Goal: Task Accomplishment & Management: Complete application form

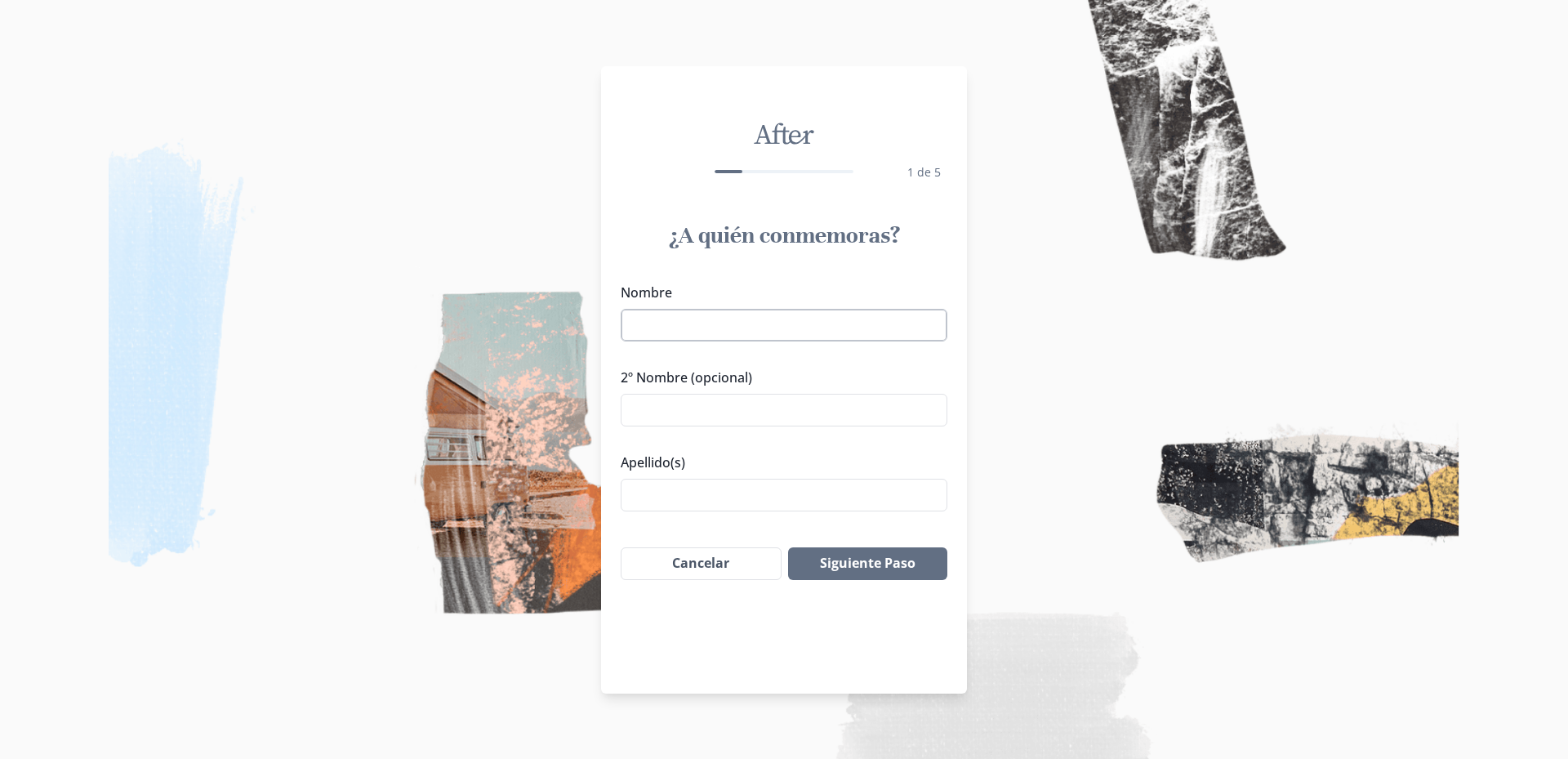
click at [743, 330] on input "Nombre" at bounding box center [784, 325] width 327 height 33
paste input "[PERSON_NAME]"
click at [639, 404] on input "2º Nombre (opcional)" at bounding box center [784, 410] width 327 height 33
drag, startPoint x: 687, startPoint y: 322, endPoint x: 808, endPoint y: 326, distance: 121.1
click at [808, 326] on input "[PERSON_NAME]" at bounding box center [784, 325] width 327 height 33
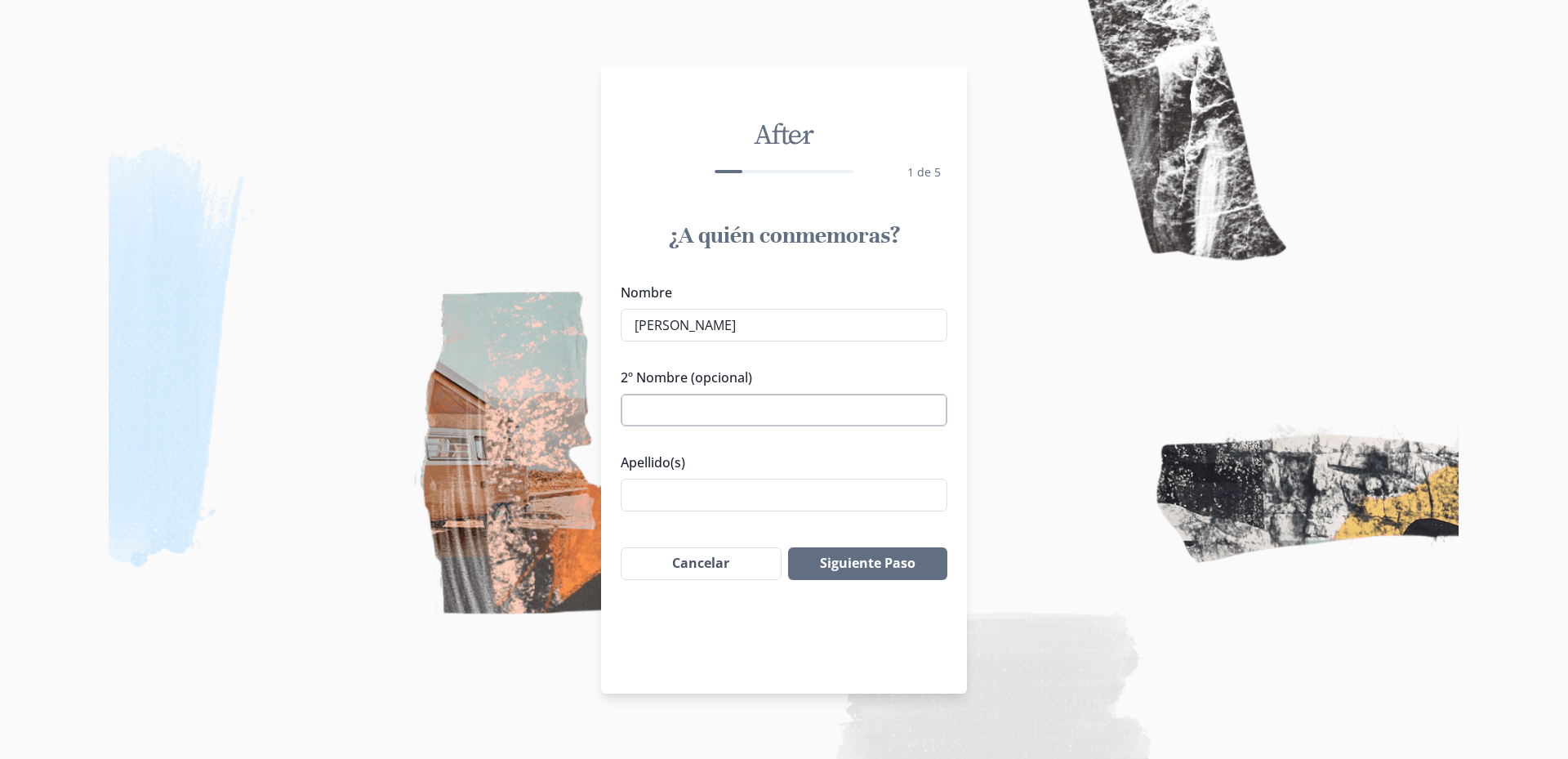
type input "[PERSON_NAME]"
click at [658, 414] on input "2º Nombre (opcional)" at bounding box center [784, 410] width 327 height 33
click at [649, 508] on input "Apellido(s)" at bounding box center [784, 495] width 327 height 33
paste input "[PERSON_NAME]"
type input "[PERSON_NAME]"
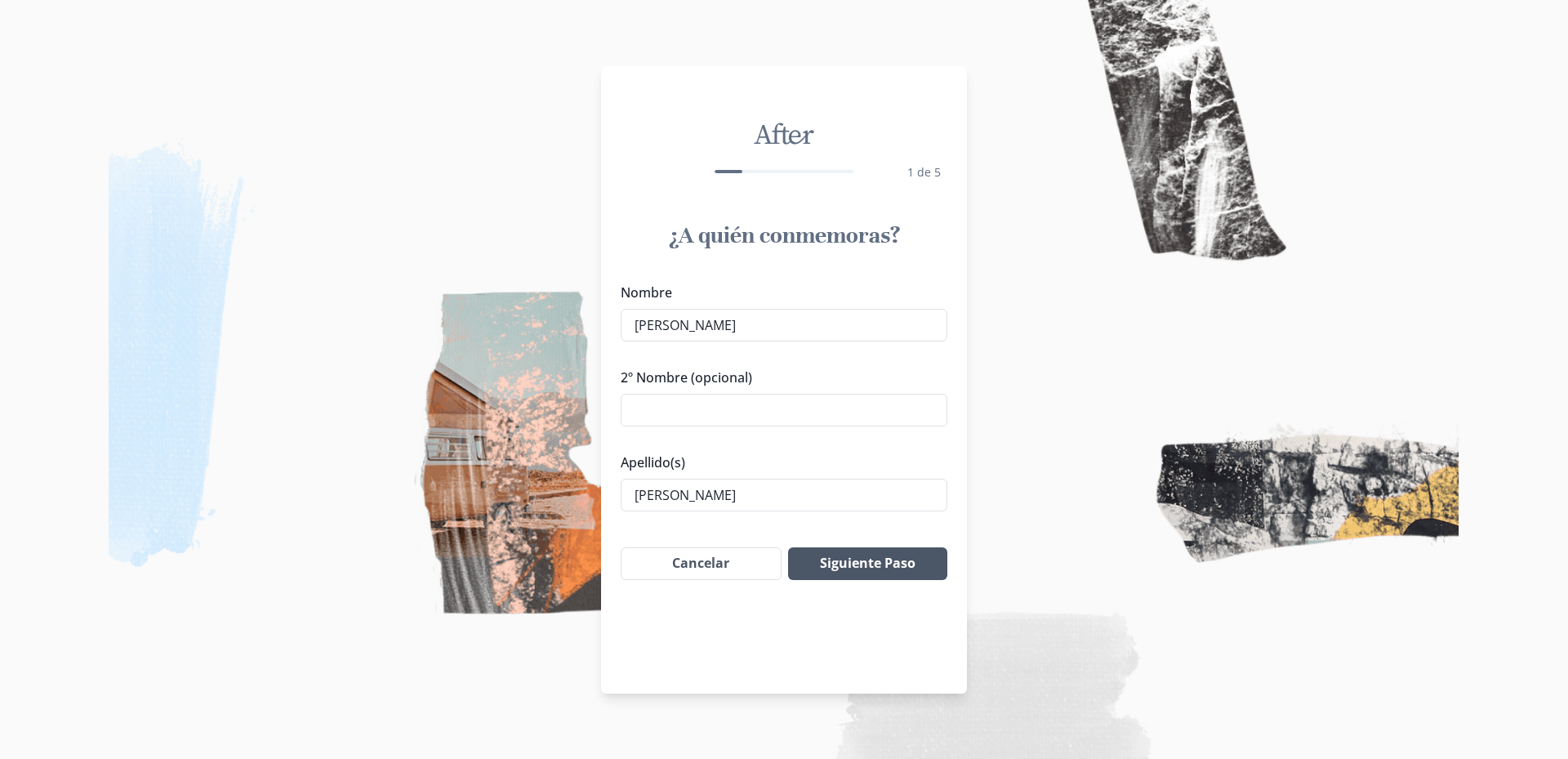
click at [867, 562] on button "Siguiente Paso" at bounding box center [867, 563] width 159 height 33
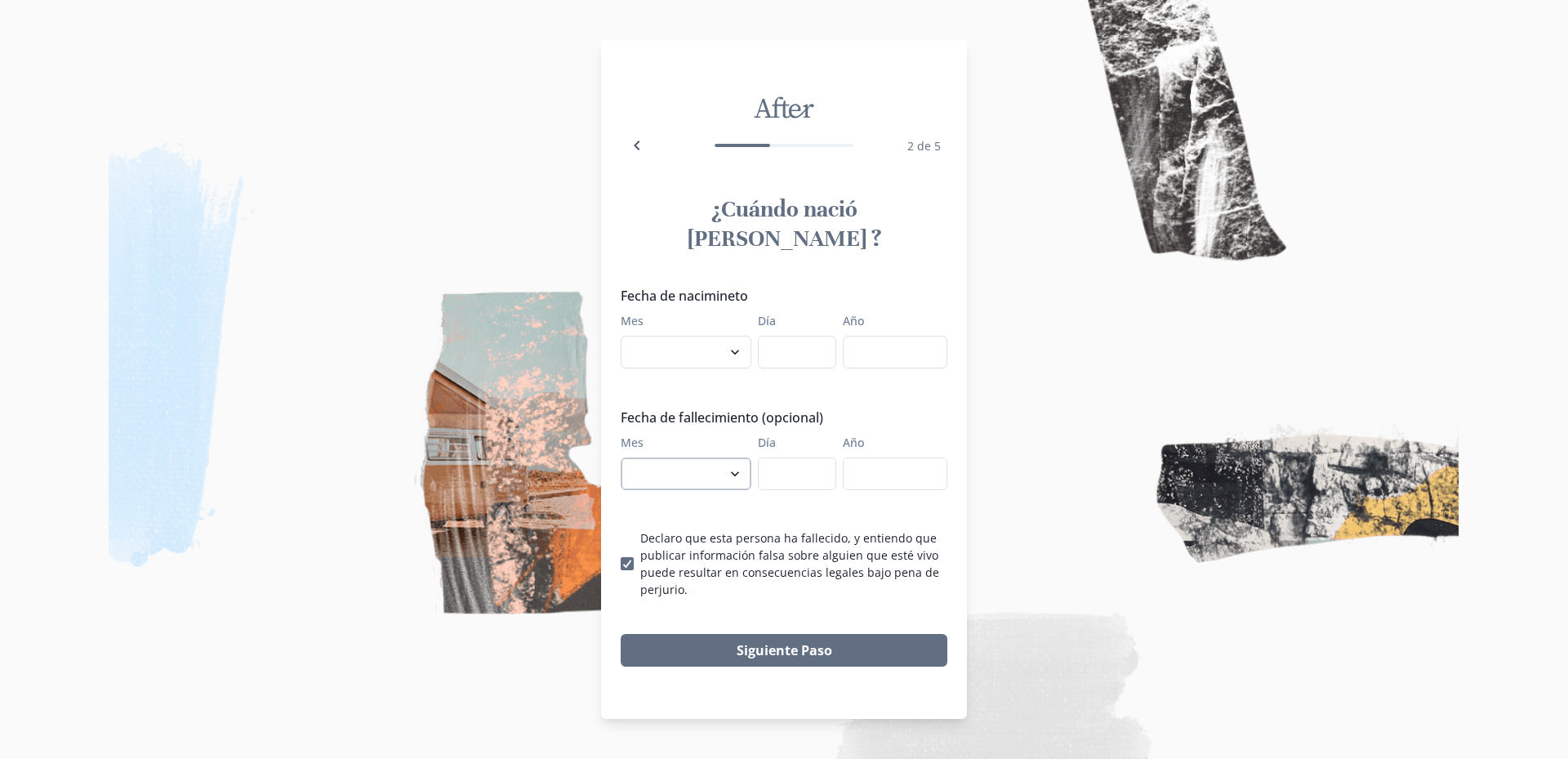
click at [732, 465] on select "enero febrero marzo abril mayo junio julio agosto septiembre octubre noviembre …" at bounding box center [686, 474] width 131 height 33
select select "9"
click at [621, 458] on select "enero febrero marzo abril mayo junio julio agosto septiembre octubre noviembre …" at bounding box center [686, 474] width 131 height 33
click at [804, 463] on input "Día" at bounding box center [797, 474] width 78 height 33
type input "25"
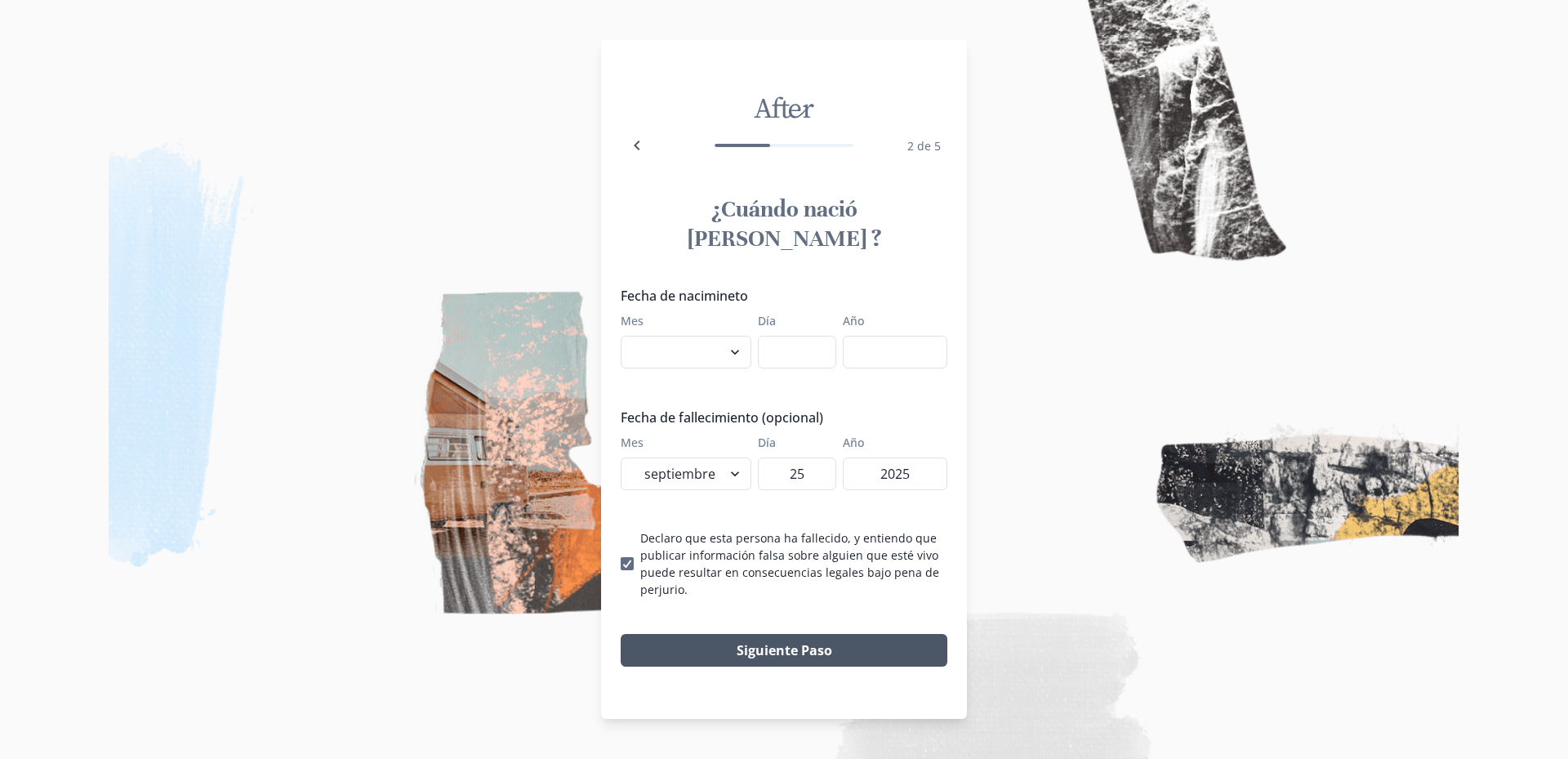
type input "2025"
click at [733, 639] on button "Siguiente Paso" at bounding box center [784, 650] width 327 height 33
